Goal: Transaction & Acquisition: Subscribe to service/newsletter

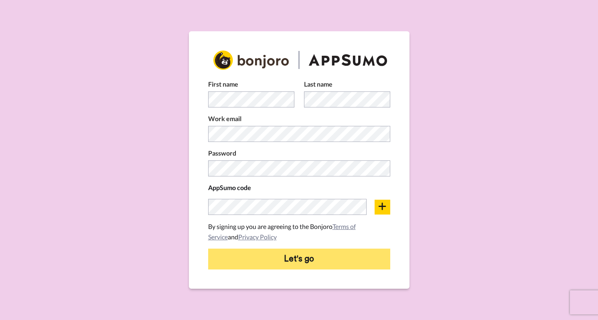
click at [252, 265] on button "Let's go" at bounding box center [299, 259] width 182 height 21
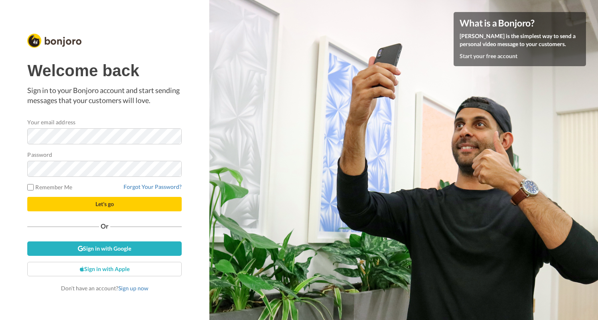
click at [136, 204] on button "Let's go" at bounding box center [104, 204] width 154 height 14
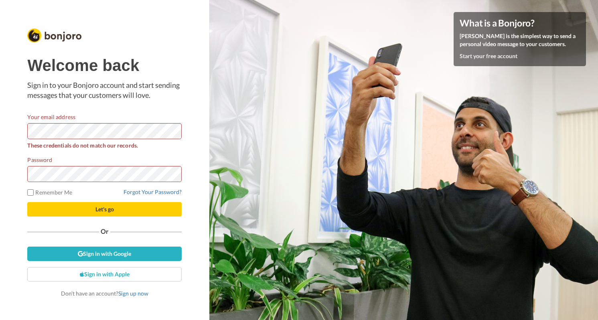
click at [230, 93] on div "What is a Bonjoro? Bonjoro is the simplest way to send a personal video message…" at bounding box center [403, 160] width 389 height 320
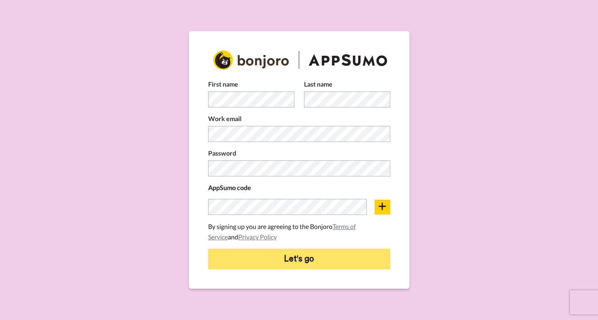
click at [282, 263] on button "Let's go" at bounding box center [299, 259] width 182 height 21
